Goal: Use online tool/utility: Utilize a website feature to perform a specific function

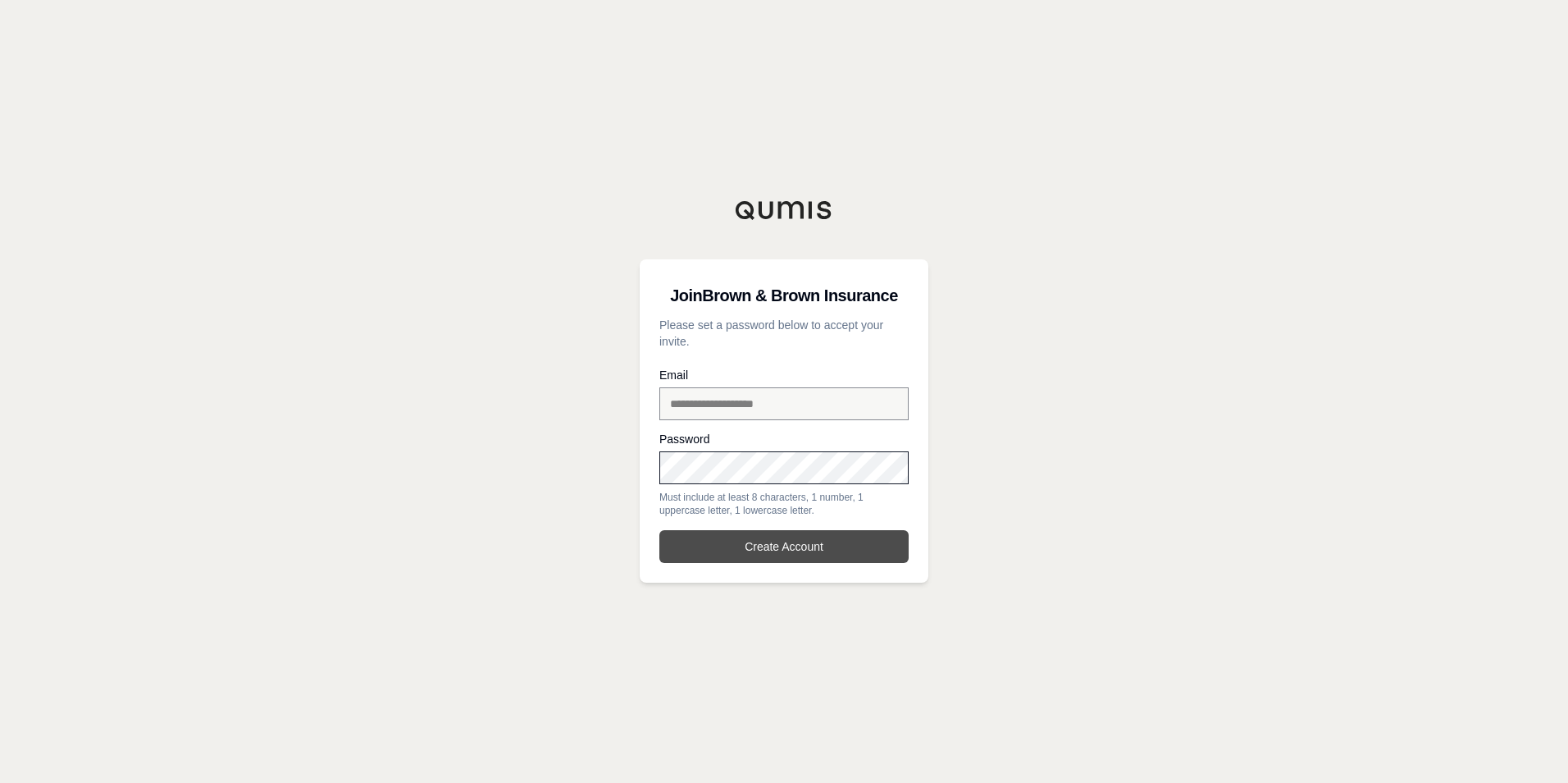
click at [850, 553] on button "Create Account" at bounding box center [784, 546] width 249 height 32
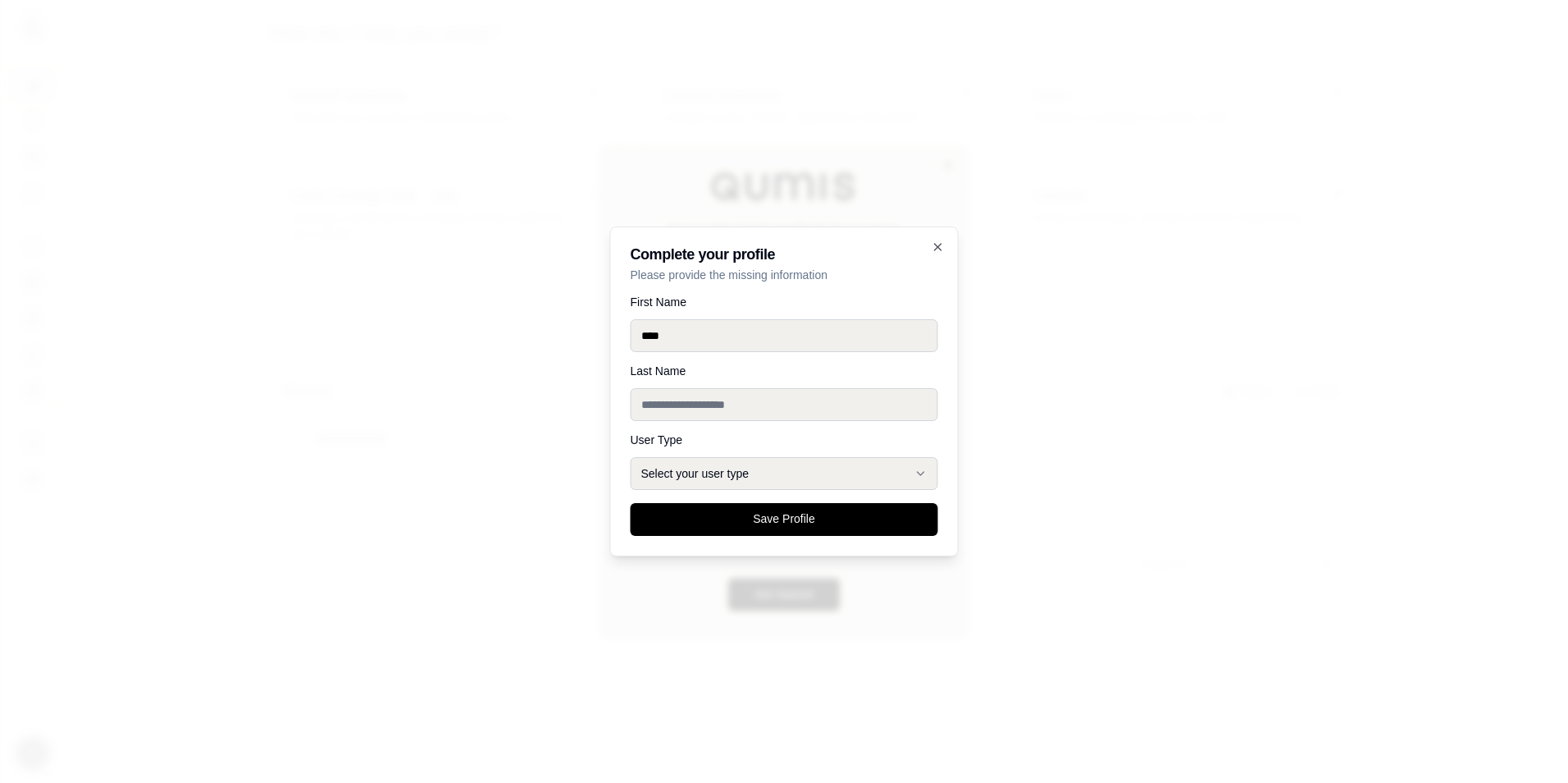
type input "****"
click at [669, 467] on button "Select your user type" at bounding box center [784, 473] width 308 height 32
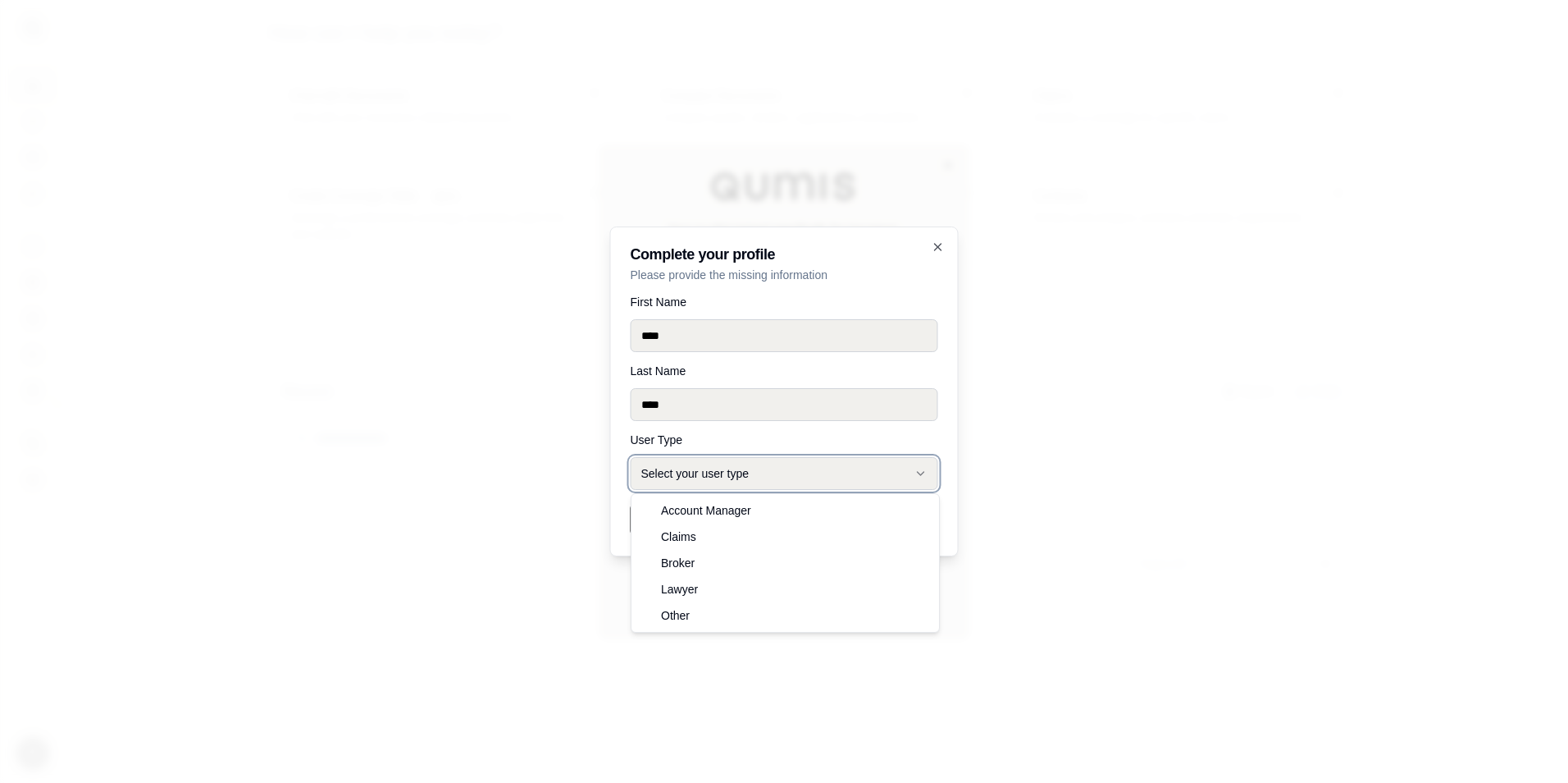
select select "******"
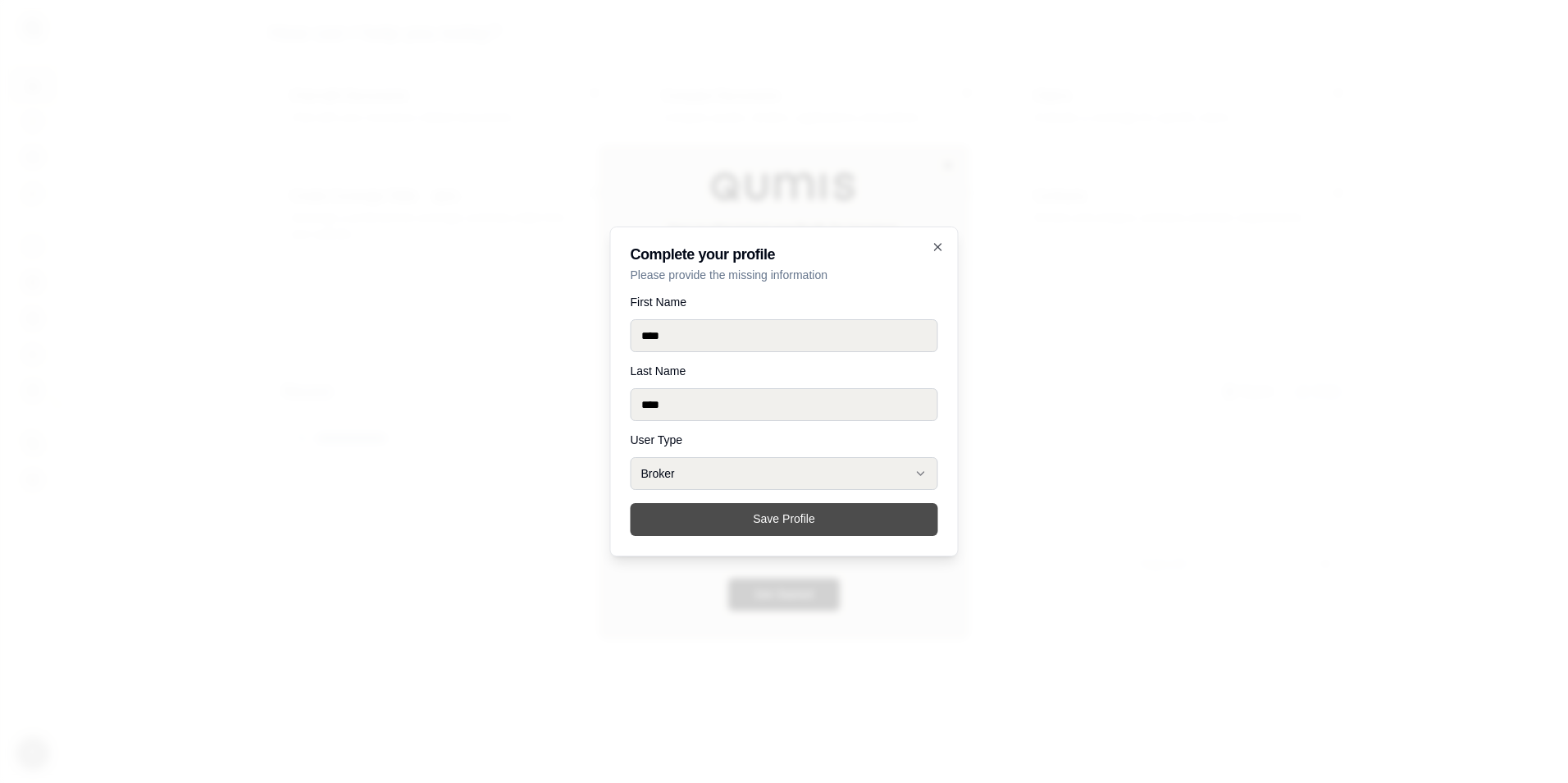
click at [757, 519] on button "Save Profile" at bounding box center [784, 519] width 308 height 32
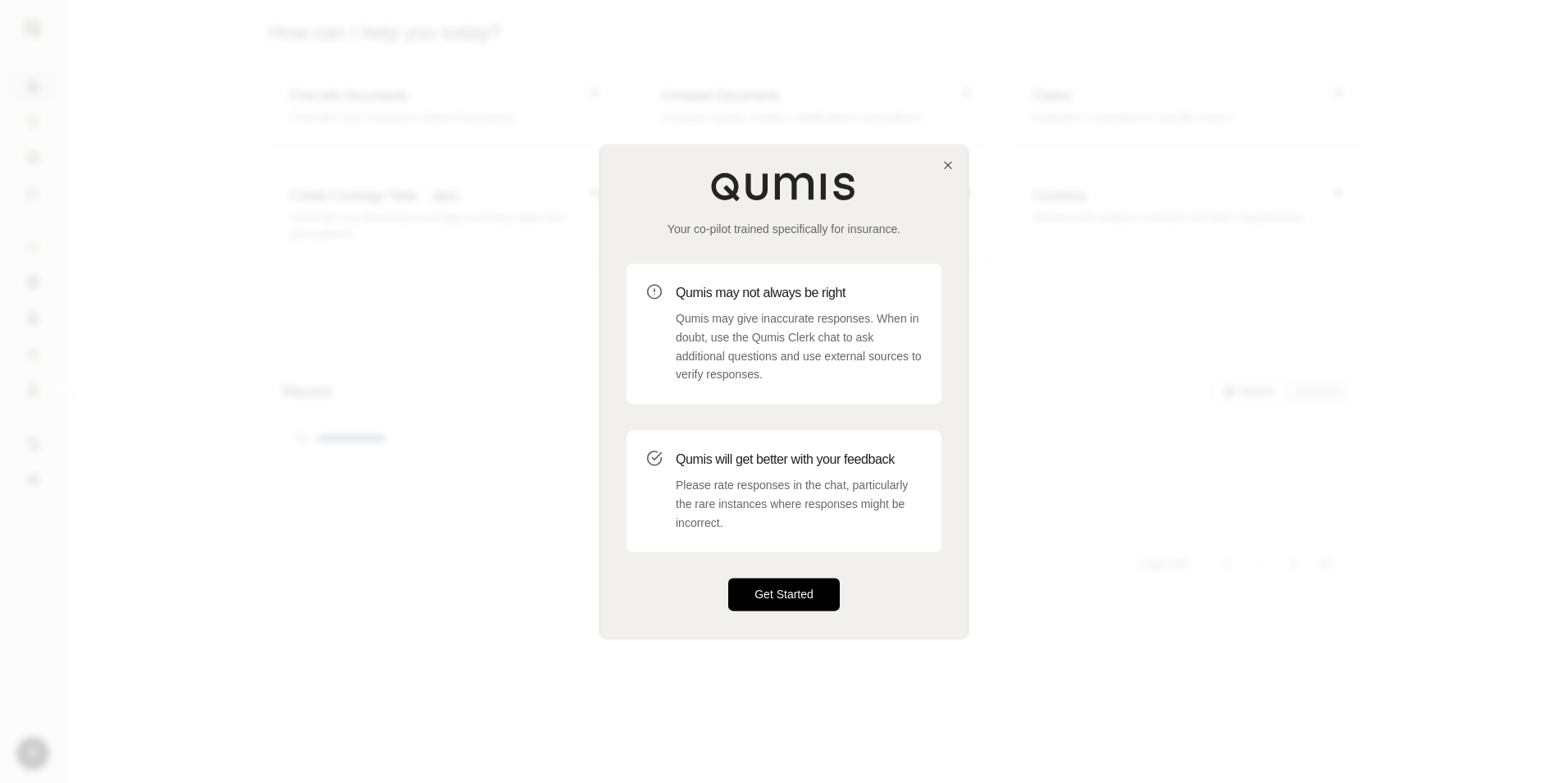
click at [767, 587] on button "Get Started" at bounding box center [784, 595] width 112 height 32
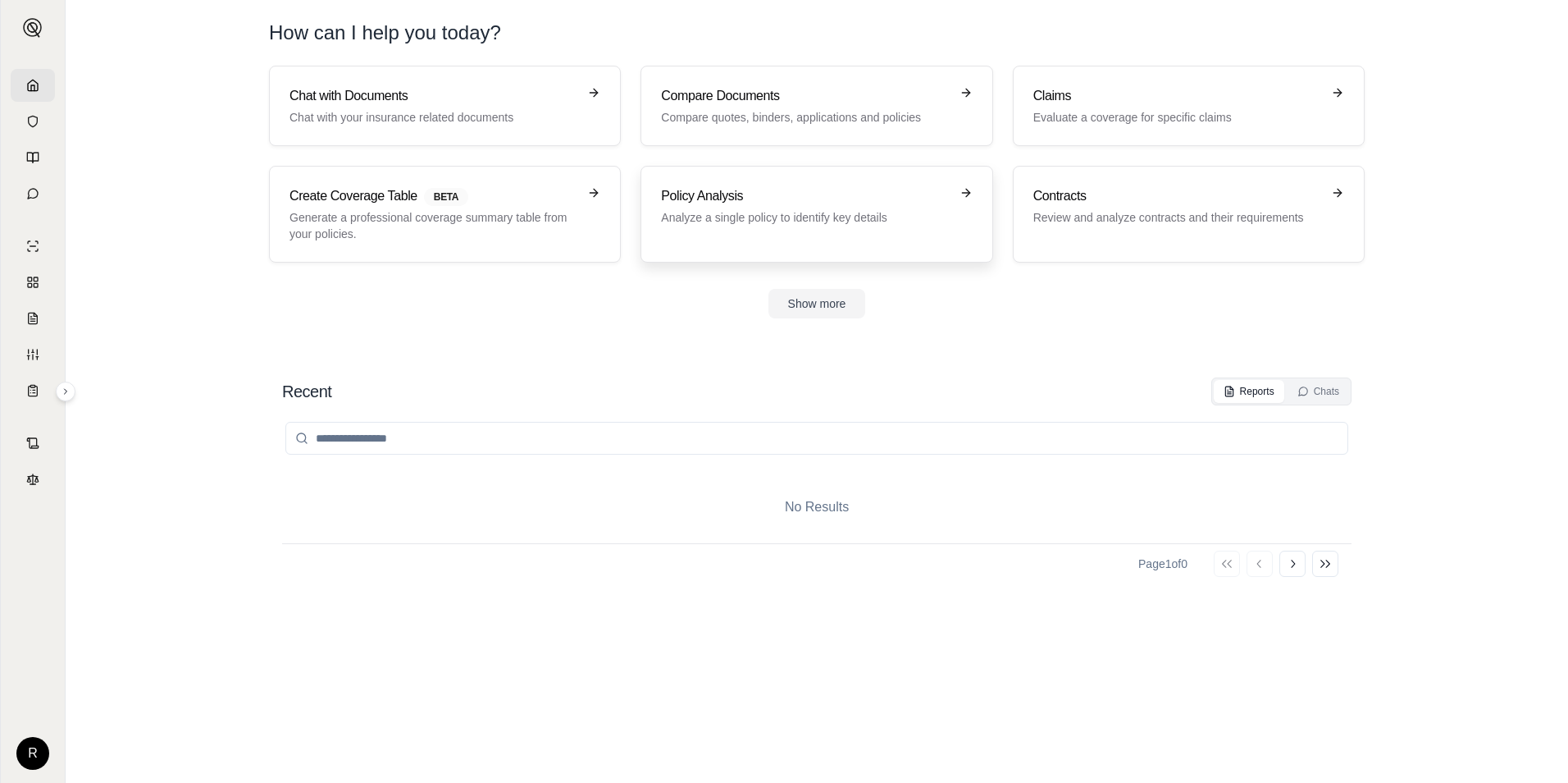
click at [769, 229] on div "Policy Analysis Analyze a single policy to identify key details" at bounding box center [816, 214] width 311 height 56
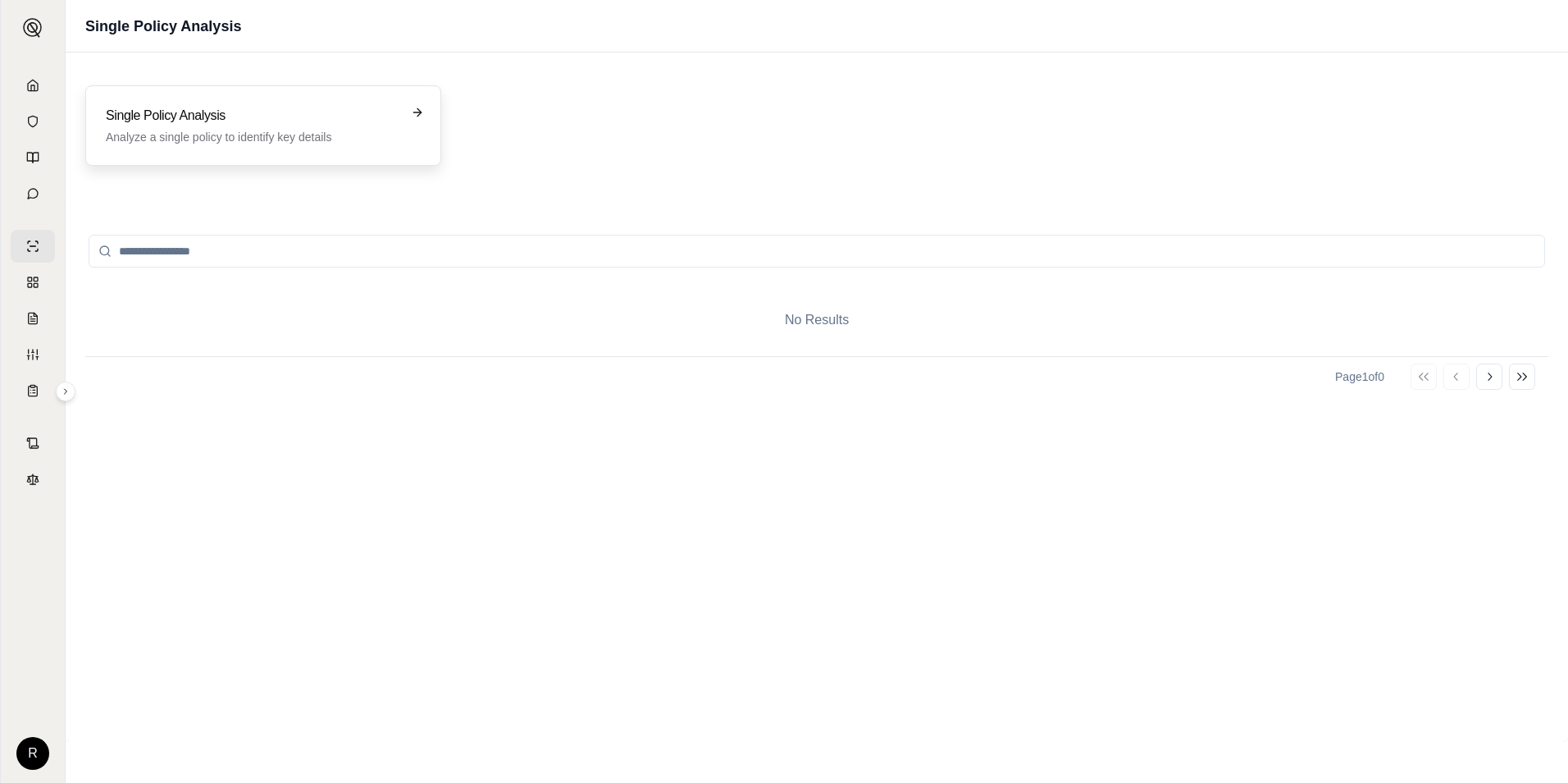
click at [319, 133] on p "Analyze a single policy to identify key details" at bounding box center [251, 137] width 292 height 16
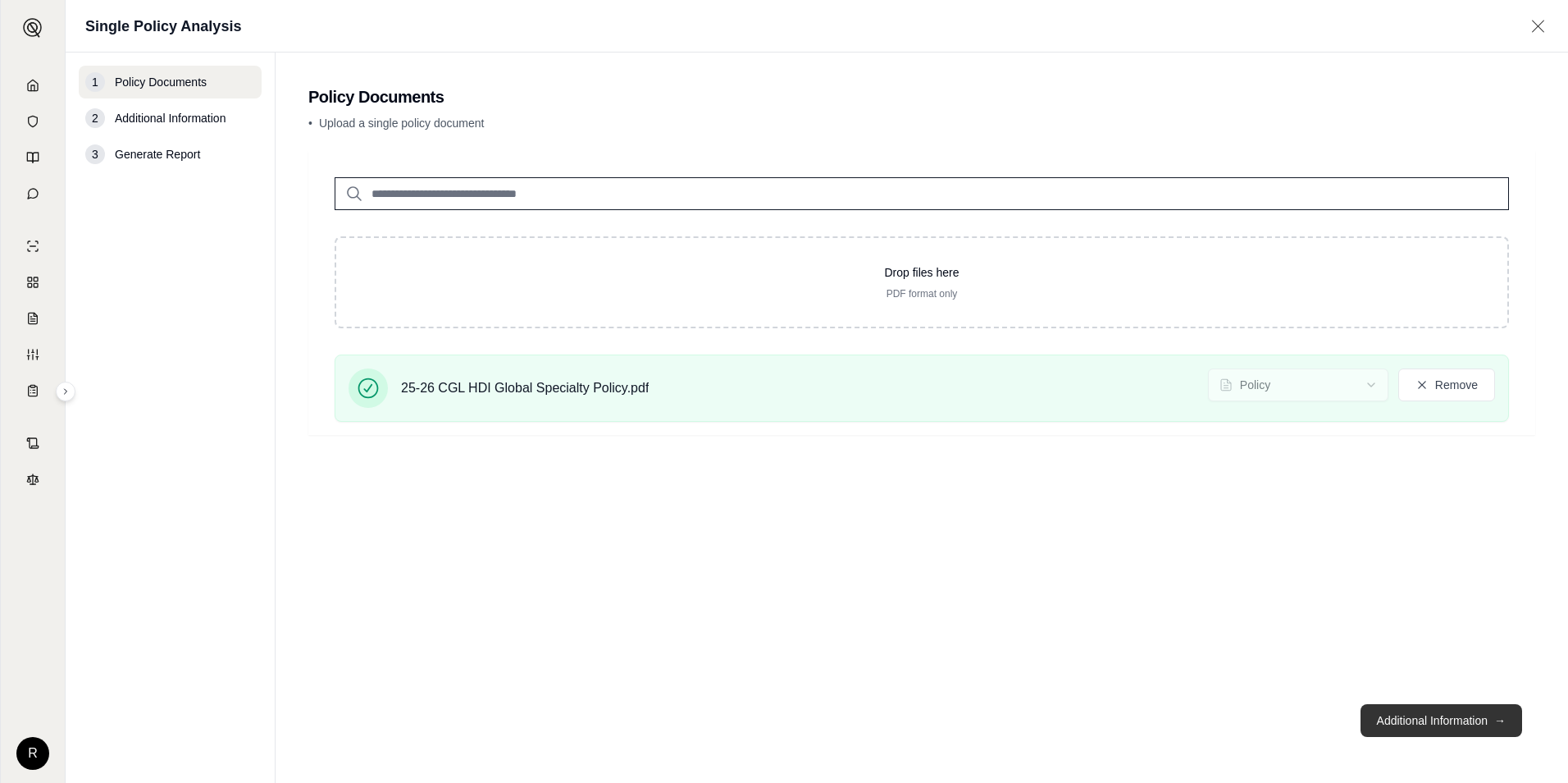
click at [1405, 717] on button "Additional Information →" at bounding box center [1441, 720] width 161 height 32
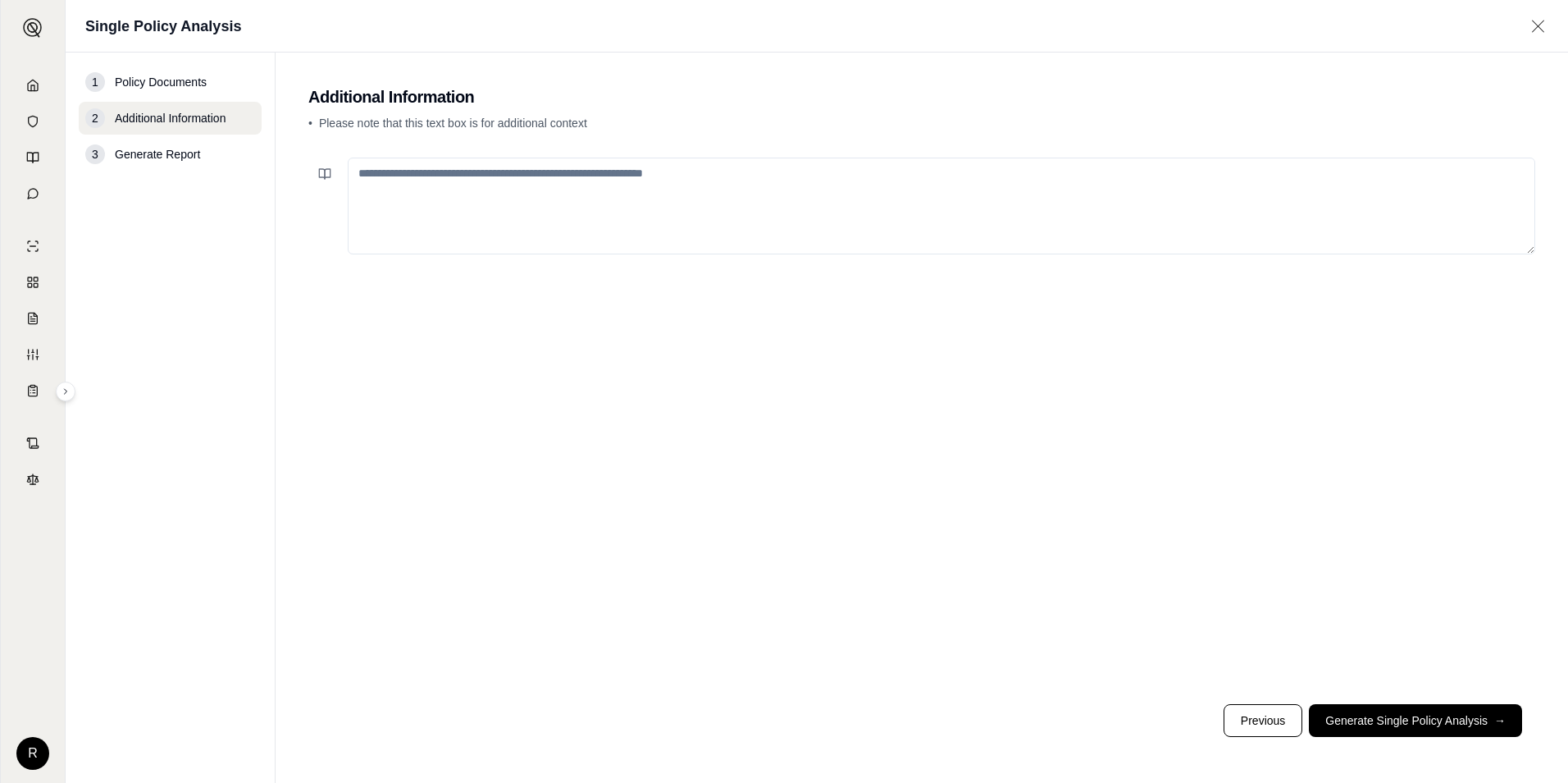
click at [669, 224] on textarea at bounding box center [941, 205] width 1188 height 96
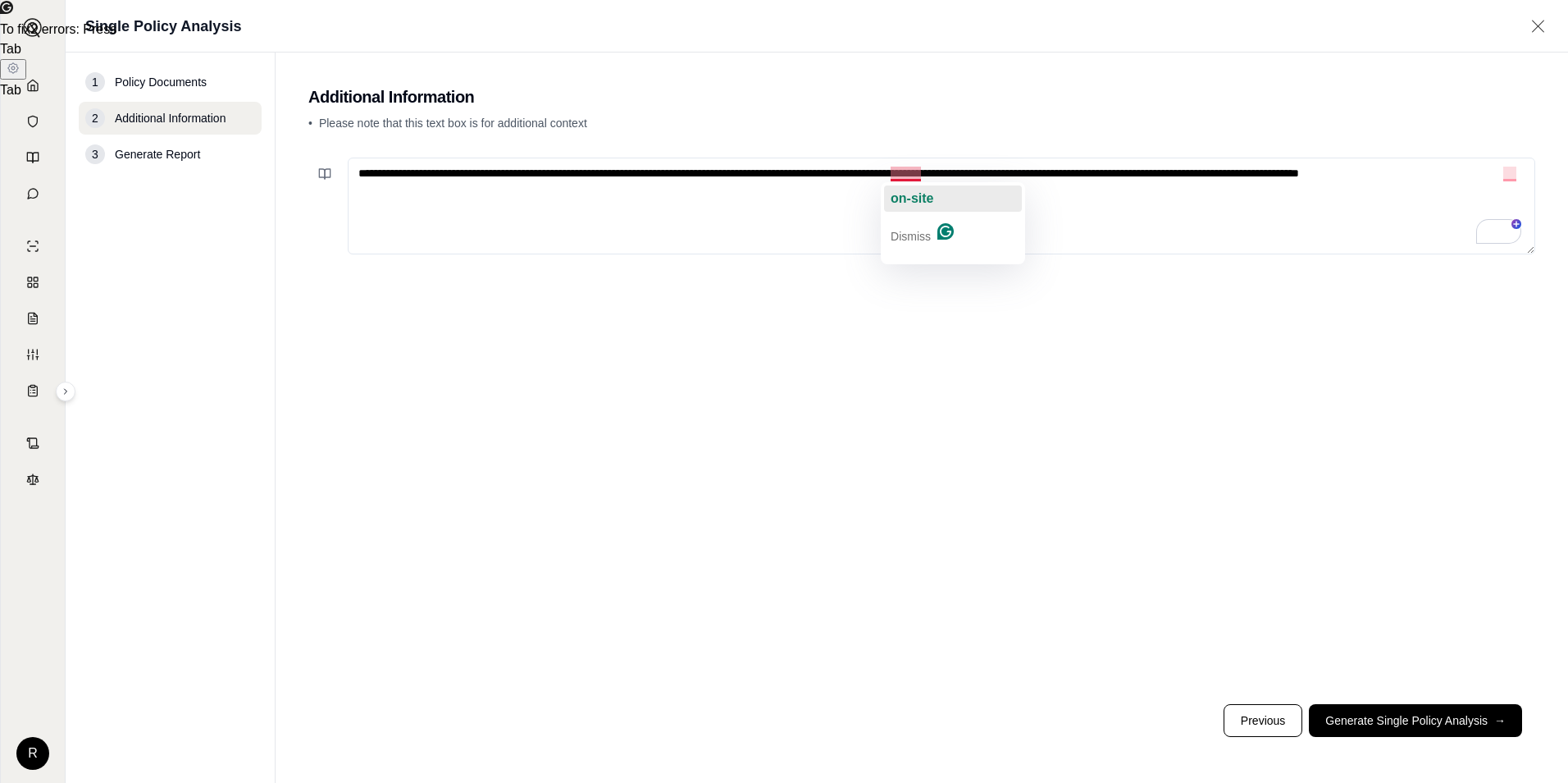
click at [914, 205] on span "on-site" at bounding box center [911, 197] width 42 height 14
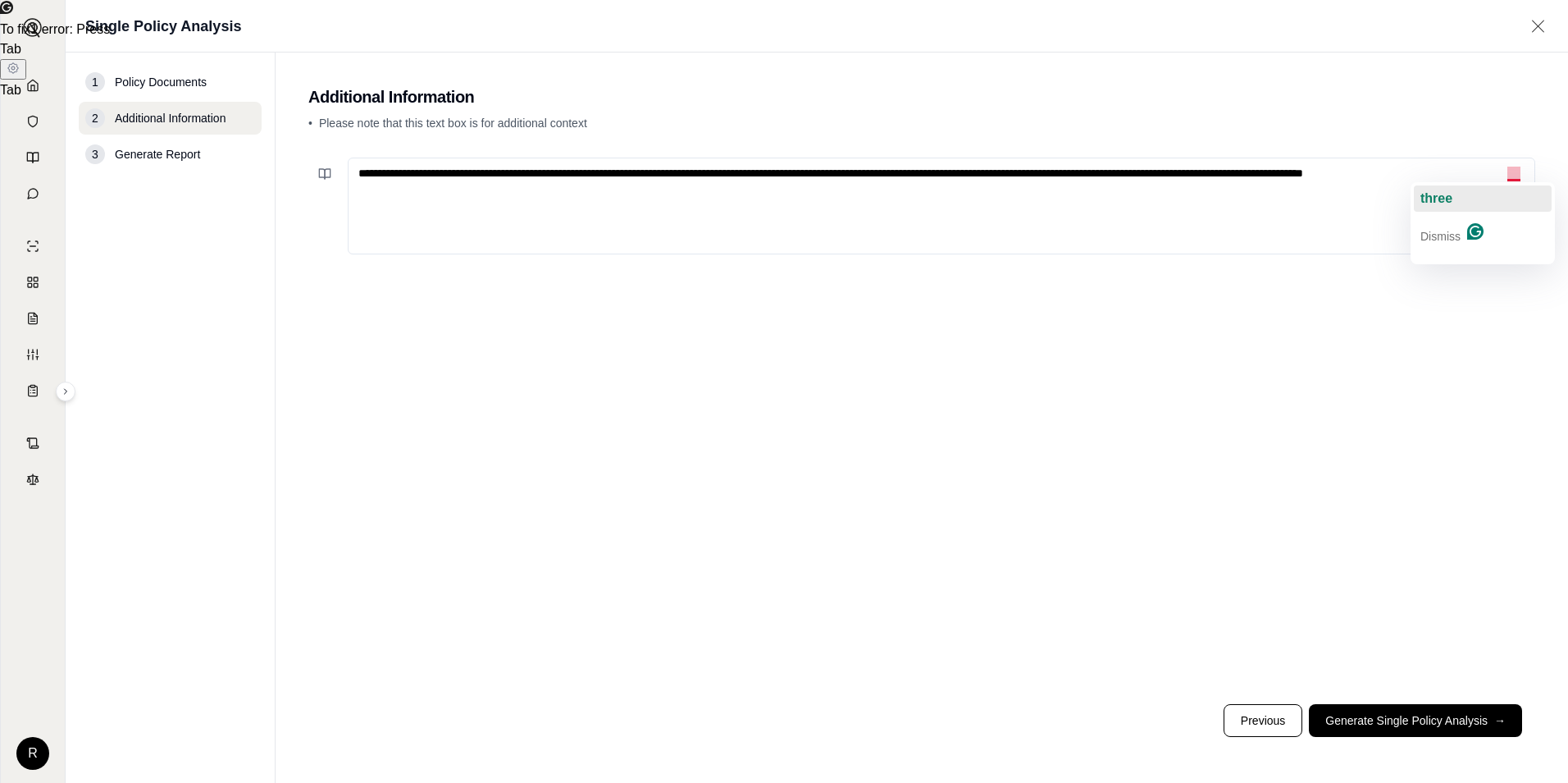
click at [1509, 195] on button "three" at bounding box center [1482, 198] width 138 height 26
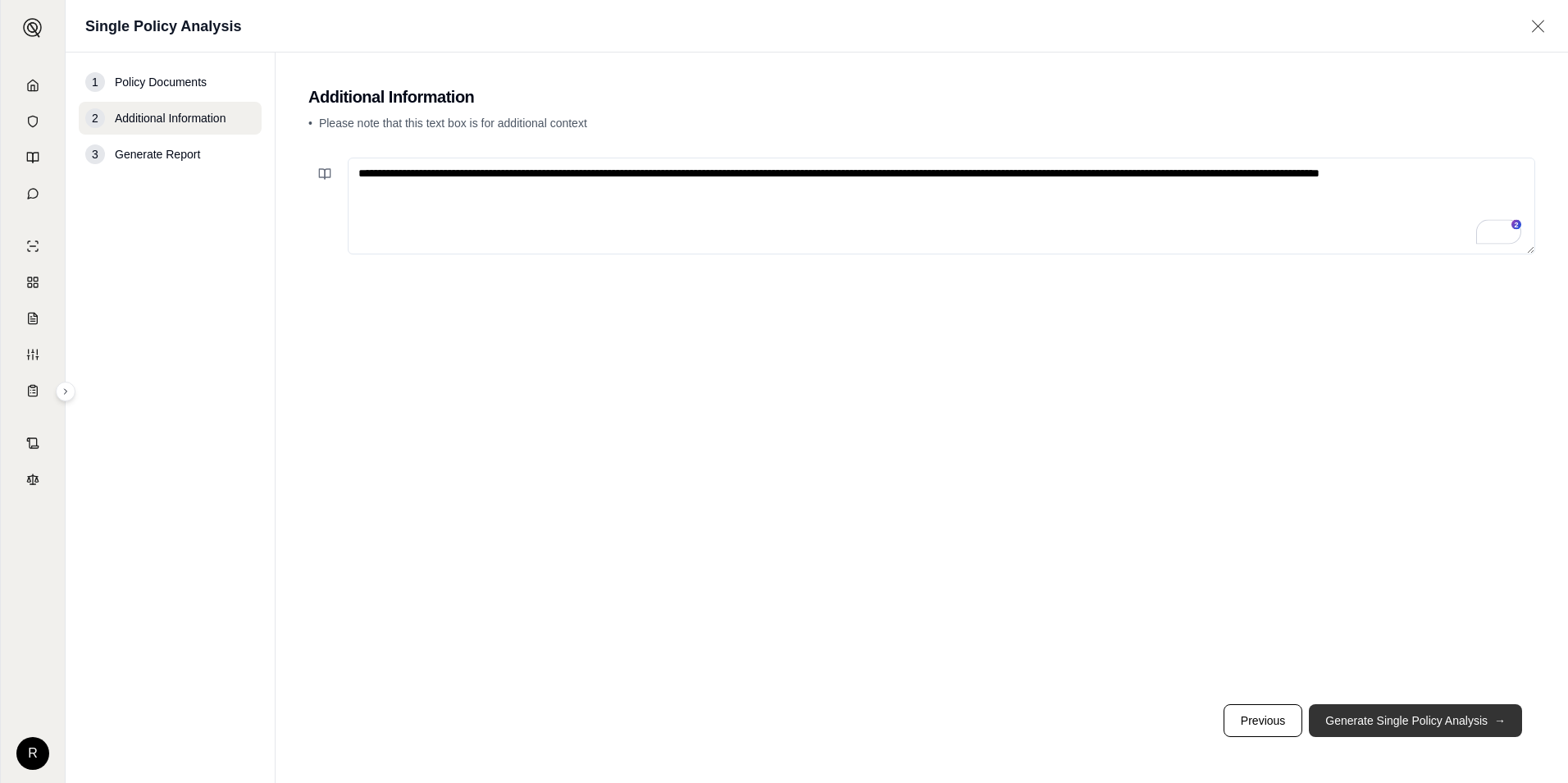
type textarea "**********"
click at [1390, 715] on button "Generate Single Policy Analysis →" at bounding box center [1416, 720] width 213 height 32
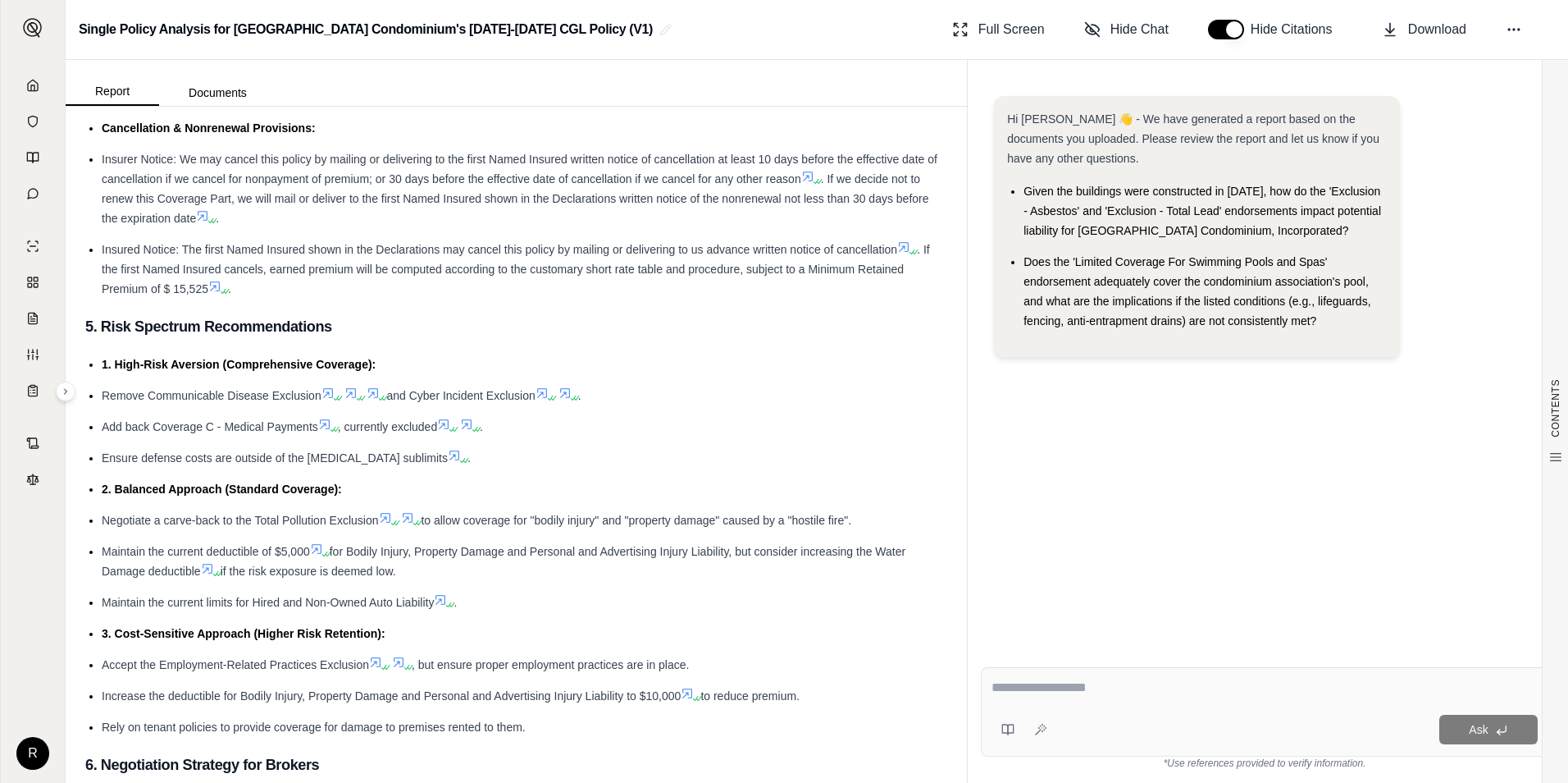
scroll to position [2868, 0]
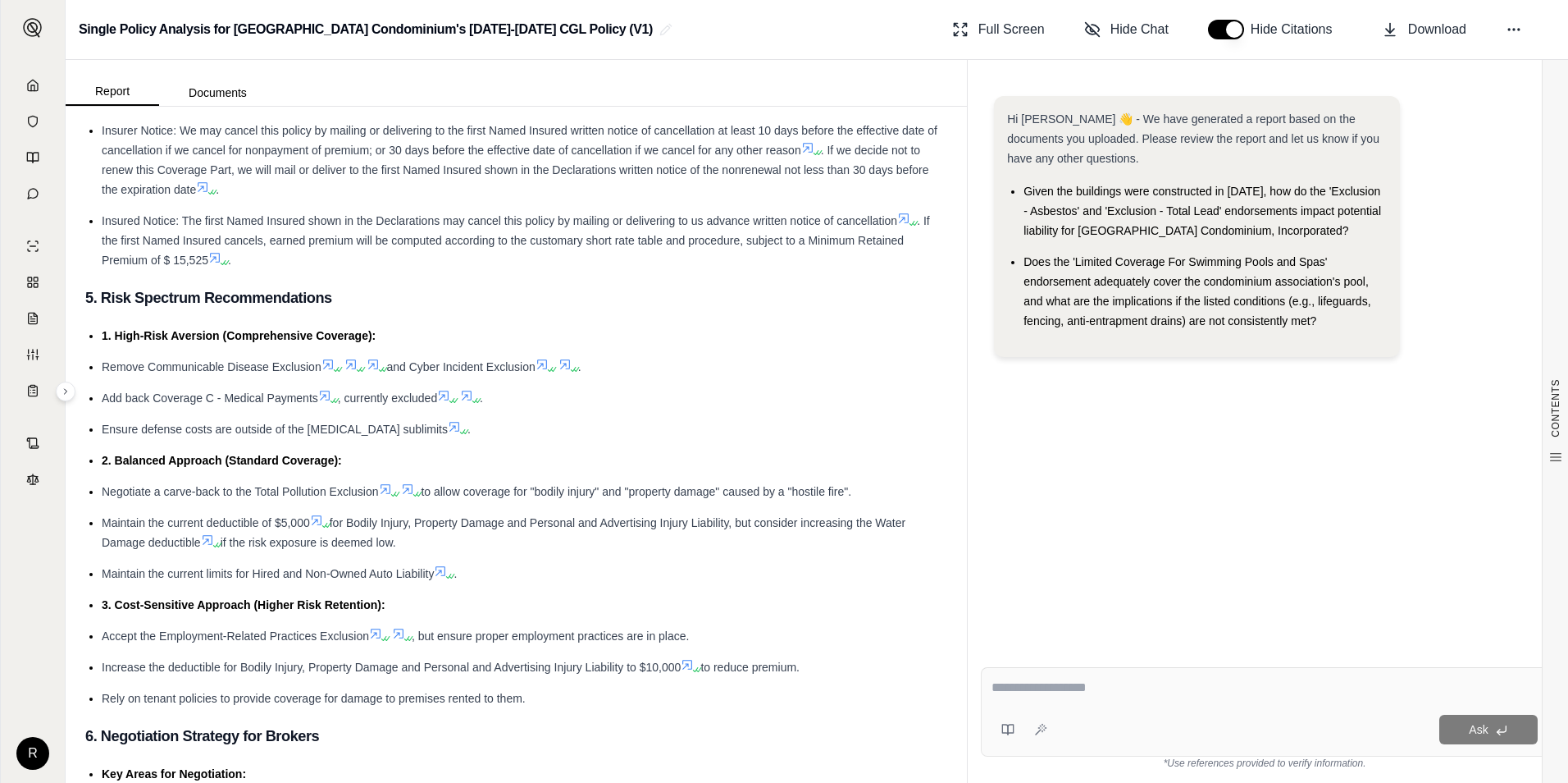
drag, startPoint x: 440, startPoint y: 435, endPoint x: 104, endPoint y: 427, distance: 336.1
click at [104, 427] on span "Ensure defense costs are outside of the [MEDICAL_DATA] sublimits" at bounding box center [275, 429] width 346 height 14
click at [602, 457] on li "2. Balanced Approach (Standard Coverage):" at bounding box center [524, 460] width 846 height 20
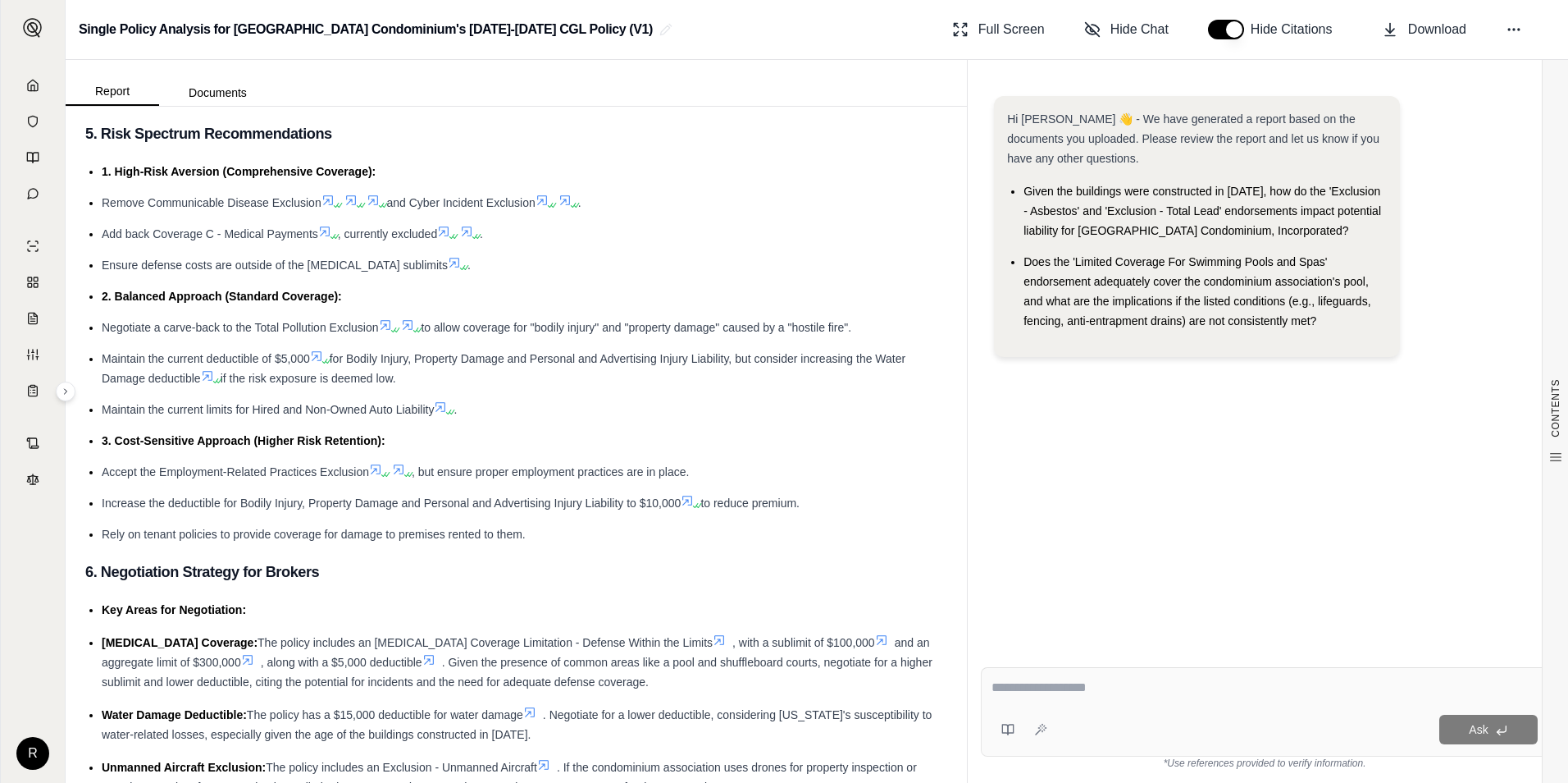
scroll to position [3114, 0]
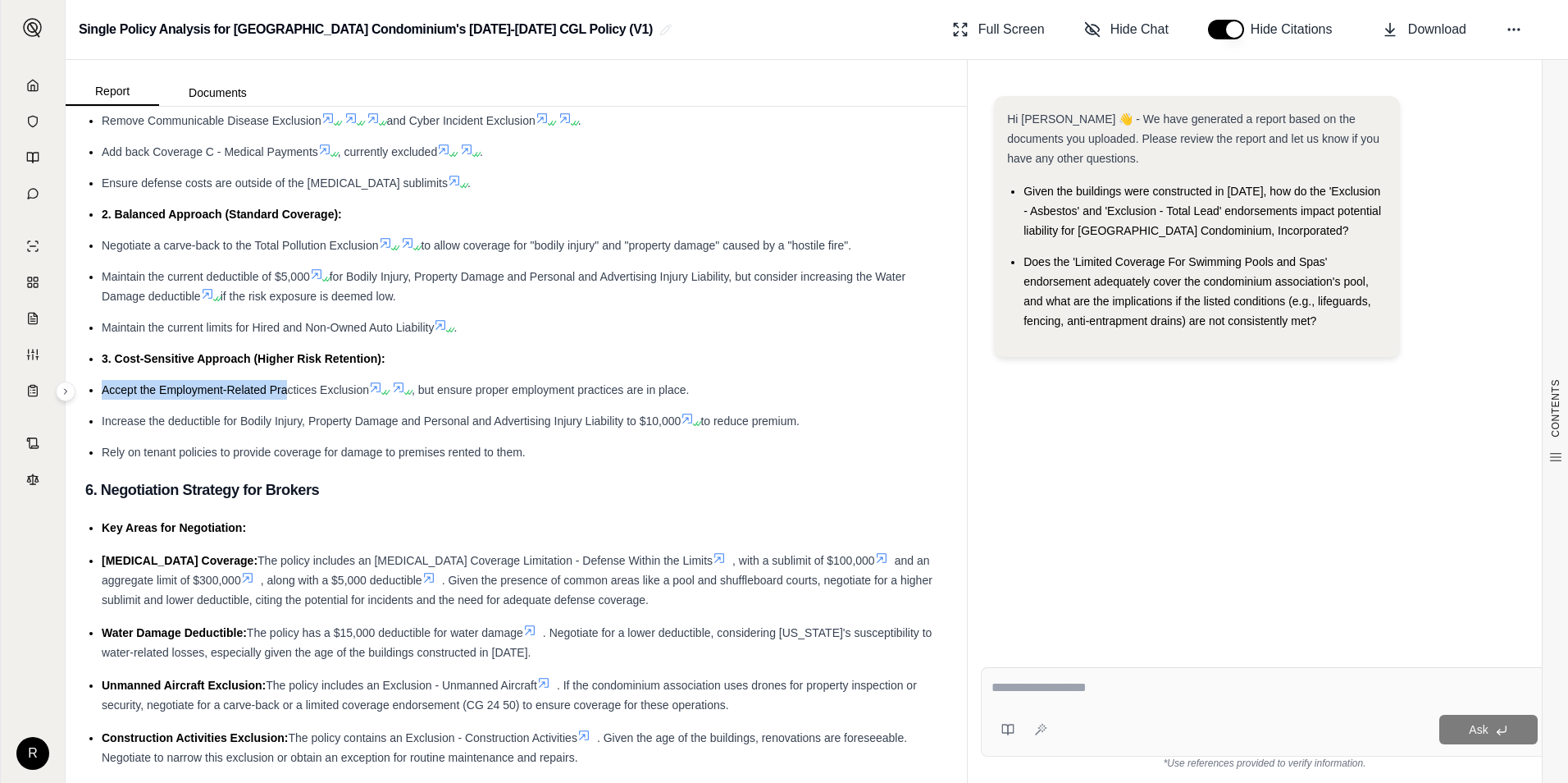
drag, startPoint x: 111, startPoint y: 391, endPoint x: 286, endPoint y: 396, distance: 175.1
click at [286, 396] on span "Accept the Employment-Related Practices Exclusion" at bounding box center [235, 389] width 267 height 14
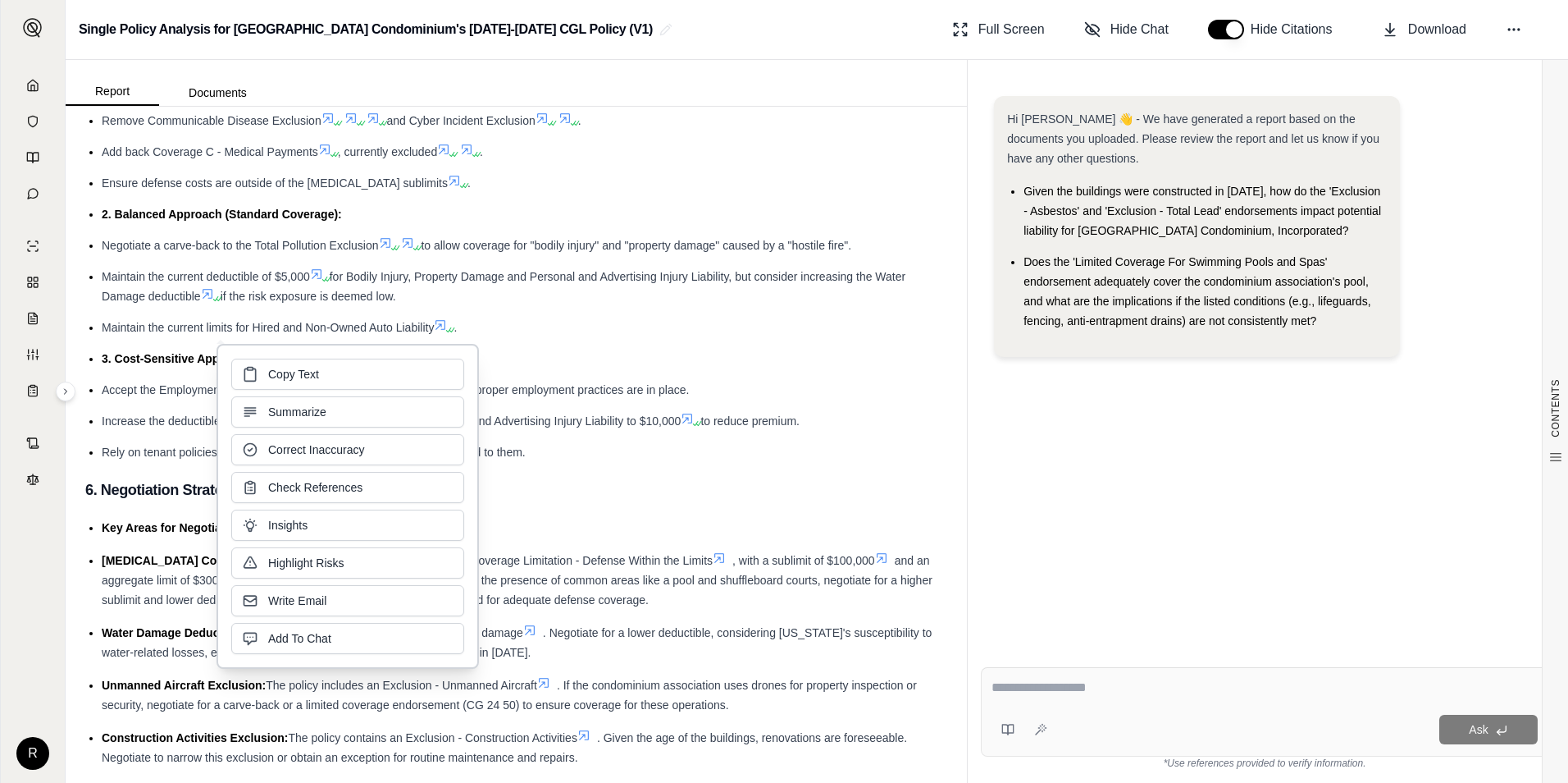
drag, startPoint x: 286, startPoint y: 396, endPoint x: 195, endPoint y: 441, distance: 101.5
click at [195, 441] on ul "1. High-Risk Aversion (Comprehensive Coverage): Remove Communicable Disease Exc…" at bounding box center [516, 270] width 862 height 382
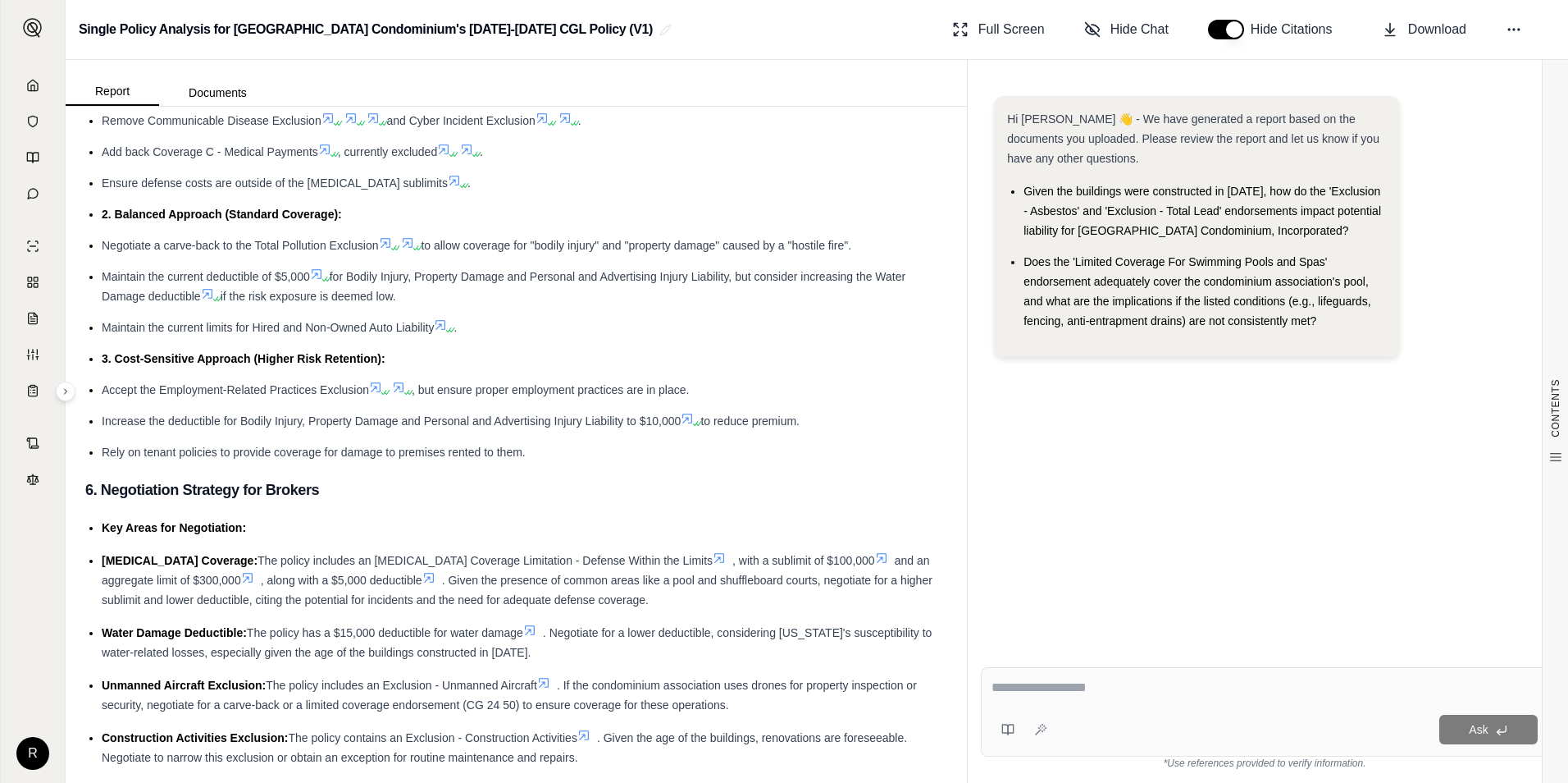
click at [1071, 697] on textarea at bounding box center [1264, 687] width 547 height 20
type textarea "**********"
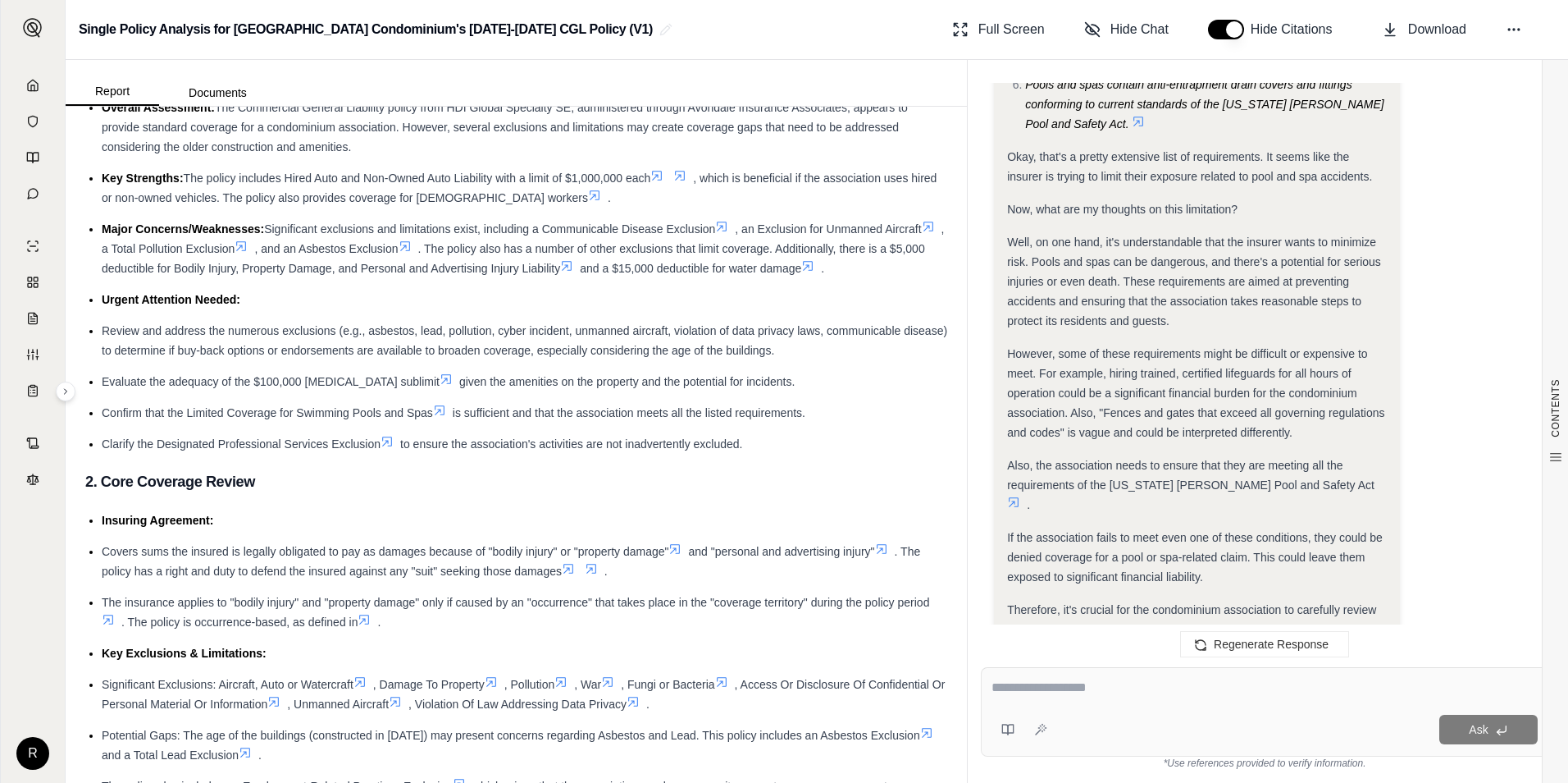
scroll to position [82, 0]
click at [32, 22] on img at bounding box center [33, 28] width 20 height 20
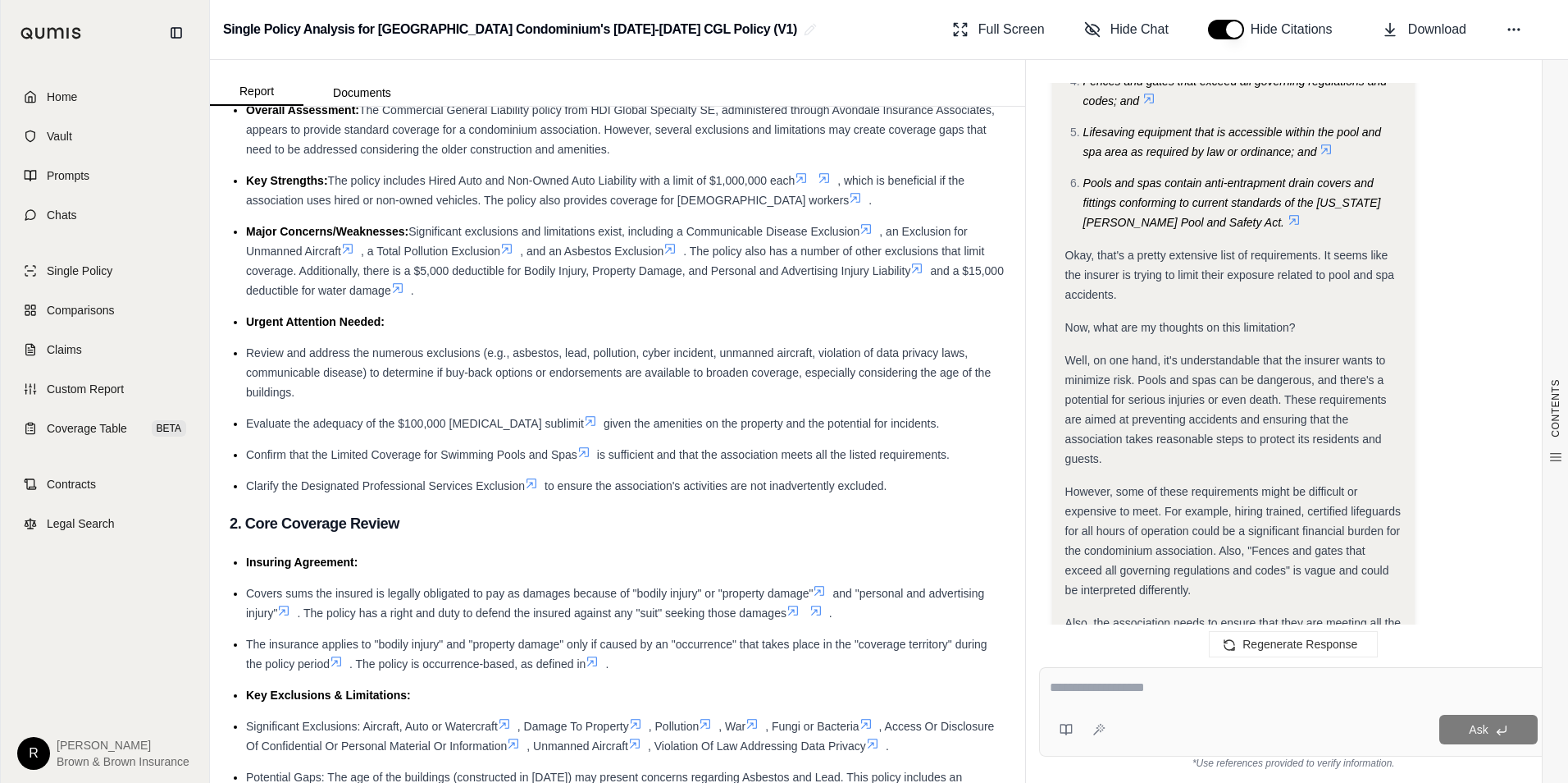
scroll to position [1328, 0]
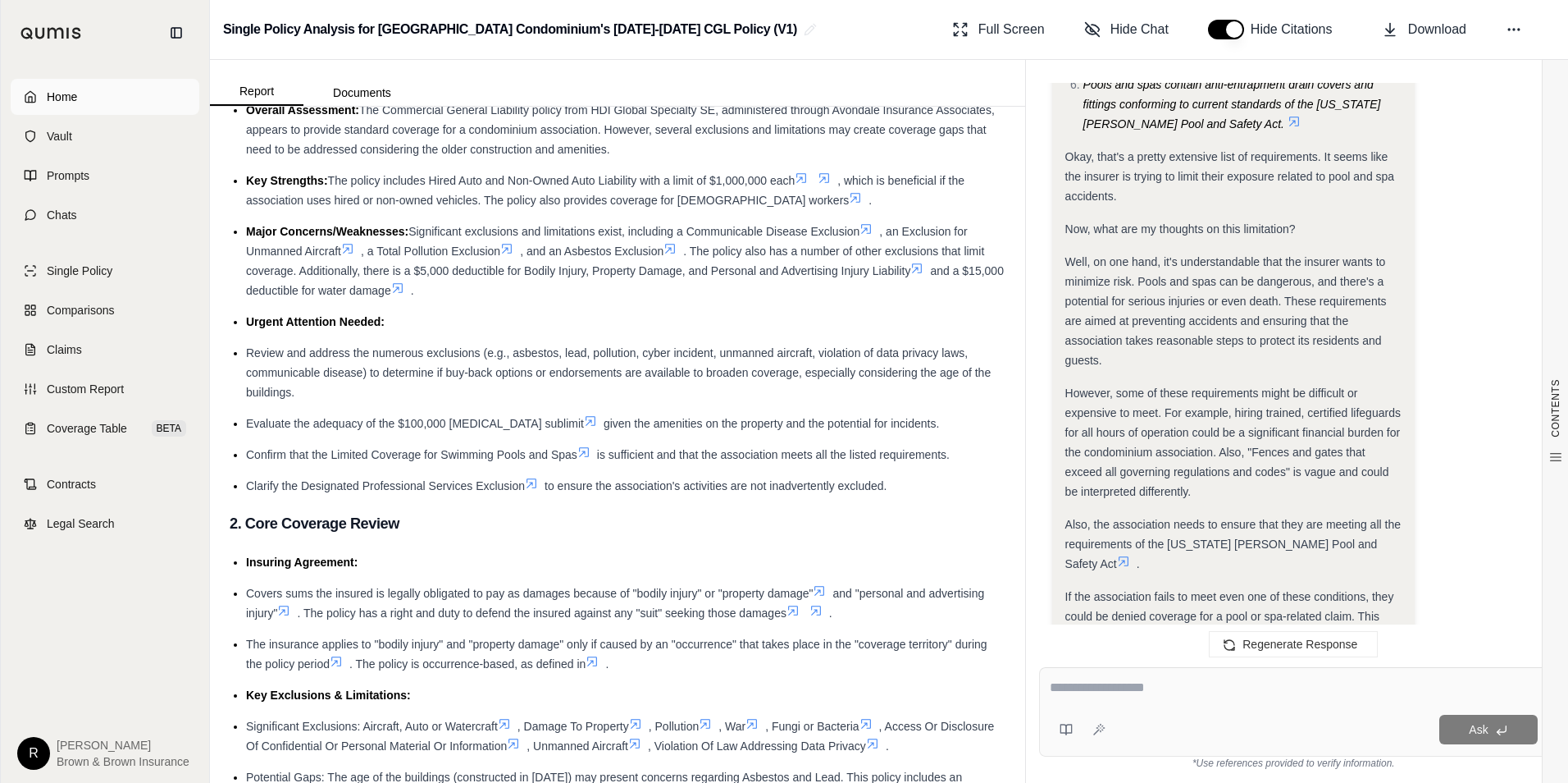
click at [87, 95] on link "Home" at bounding box center [104, 96] width 188 height 36
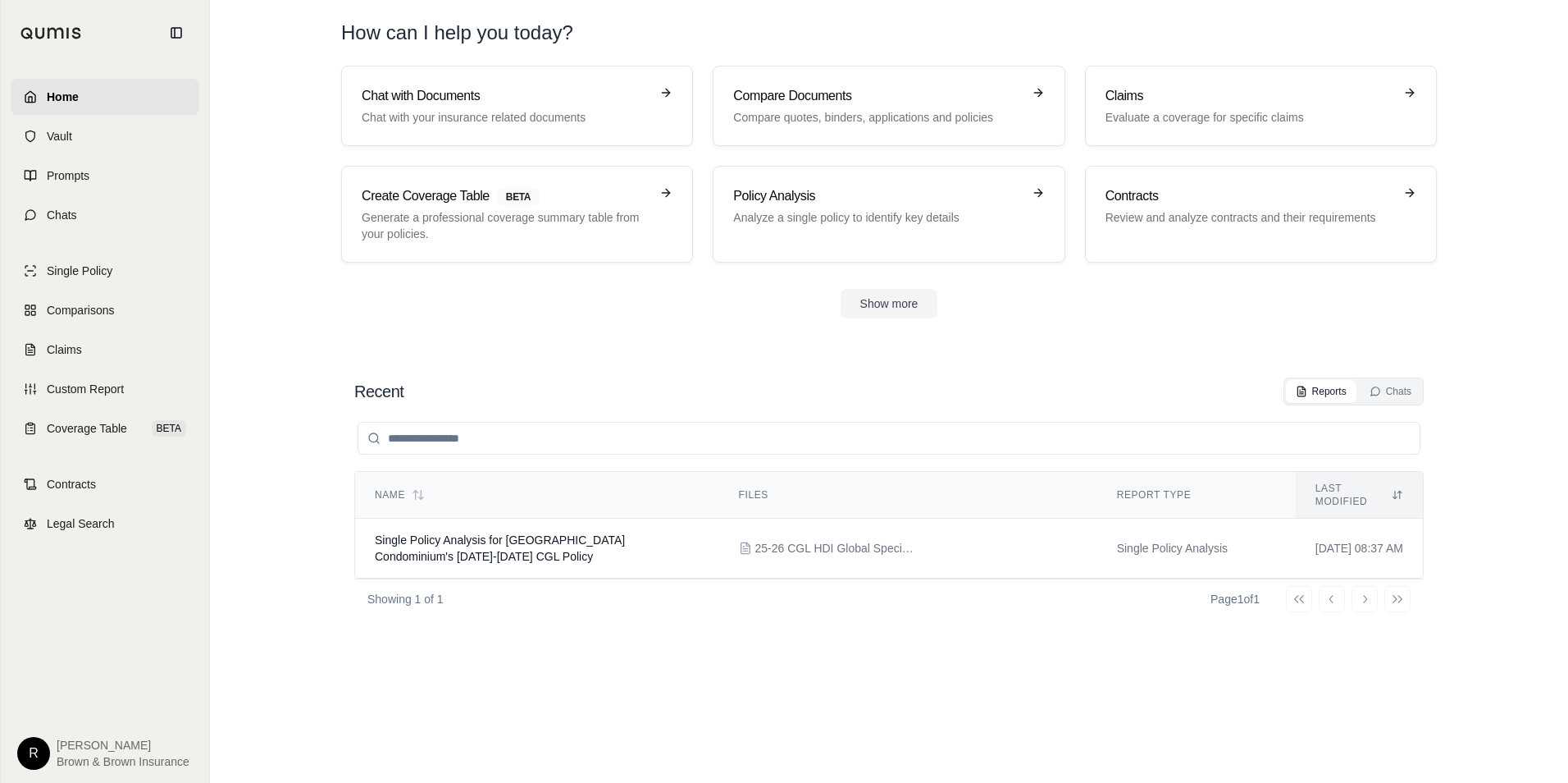
drag, startPoint x: 1524, startPoint y: 177, endPoint x: 1445, endPoint y: 93, distance: 115.3
click at [1524, 176] on section "Chat with Documents Chat with your insurance related documents Compare Document…" at bounding box center [889, 205] width 1346 height 279
click at [1370, 698] on div "Name Files Report Type Last modified Single Policy Analysis for Tahitian Garden…" at bounding box center [889, 578] width 1070 height 345
click at [74, 419] on link "Coverage Table BETA" at bounding box center [104, 428] width 188 height 36
